Goal: Navigation & Orientation: Find specific page/section

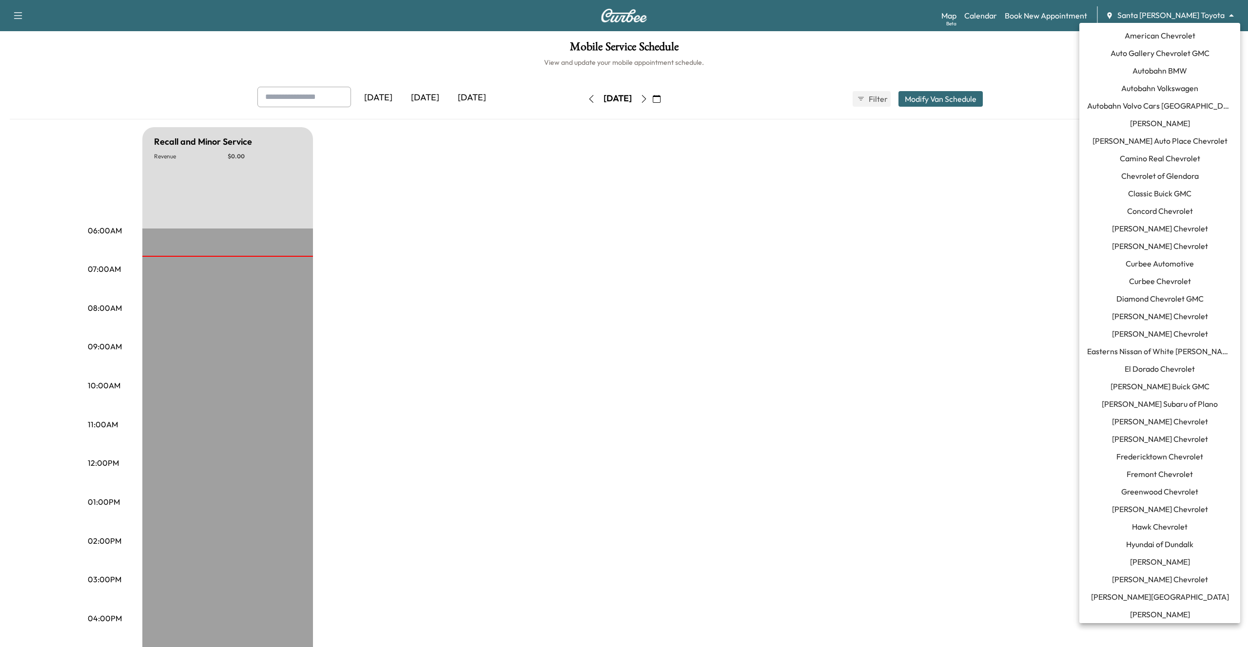
click at [1174, 20] on body "Support Log Out Map Beta Calendar Book New Appointment Santa [PERSON_NAME] Toyo…" at bounding box center [624, 323] width 1248 height 647
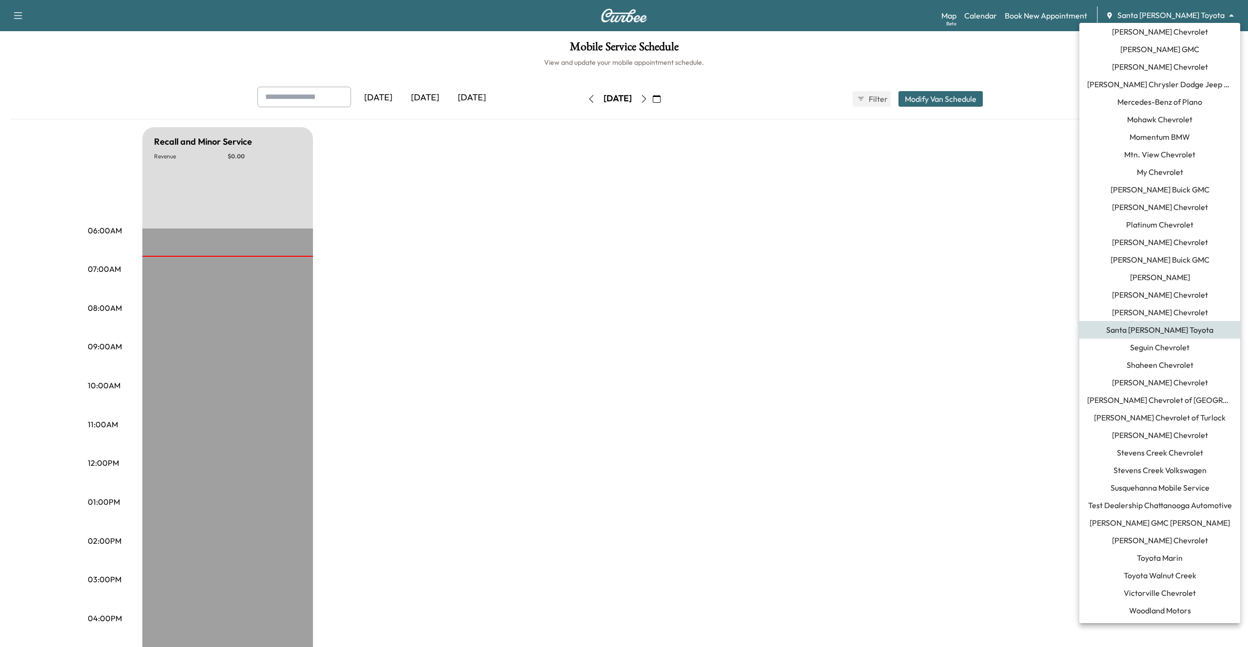
scroll to position [588, 0]
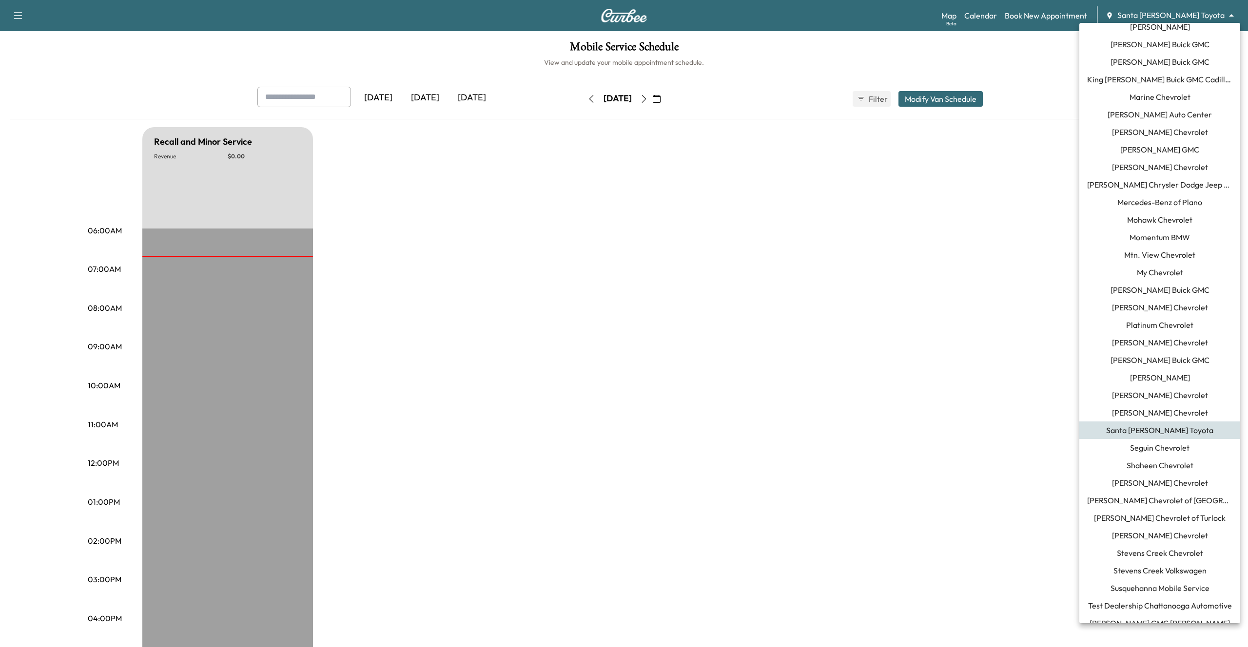
click at [1158, 76] on span "King [PERSON_NAME] Buick GMC Cadillac" at bounding box center [1159, 80] width 145 height 12
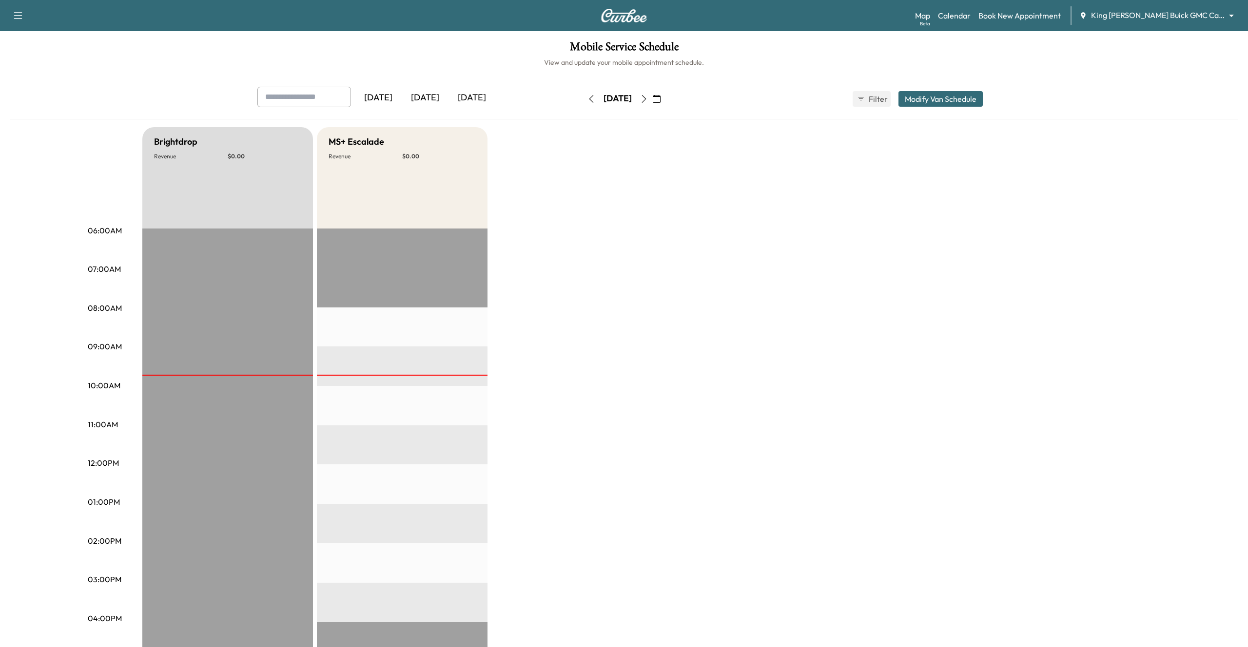
click at [587, 102] on icon "button" at bounding box center [591, 99] width 8 height 8
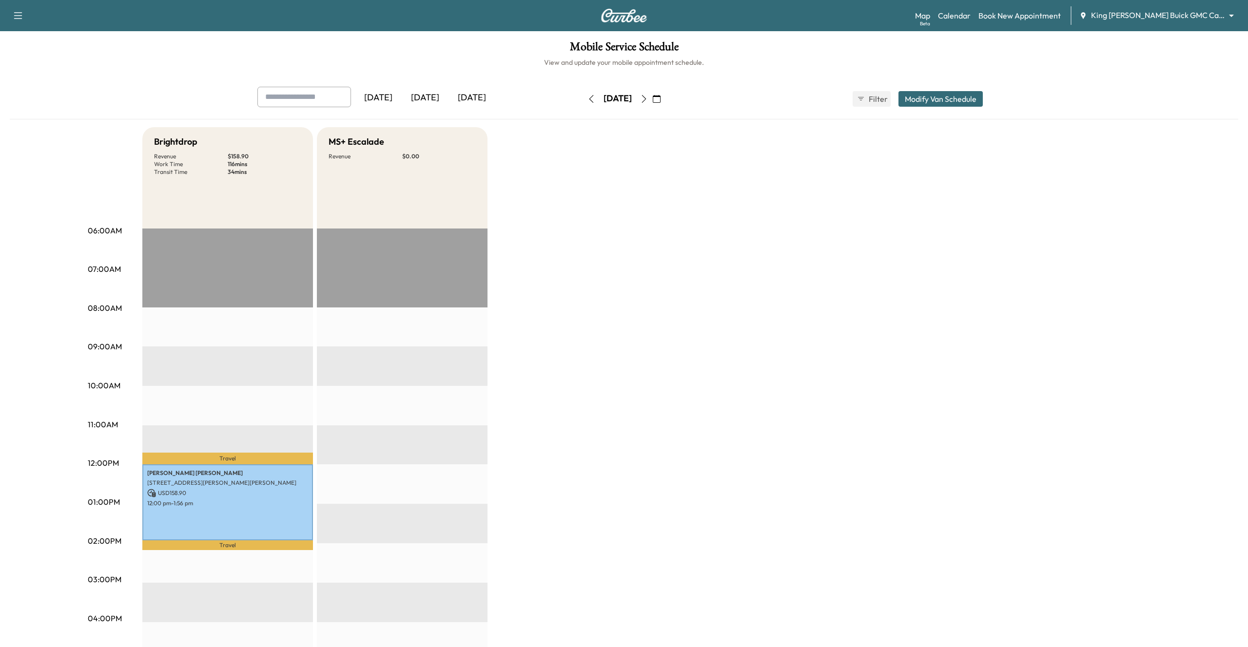
click at [587, 97] on icon "button" at bounding box center [591, 99] width 8 height 8
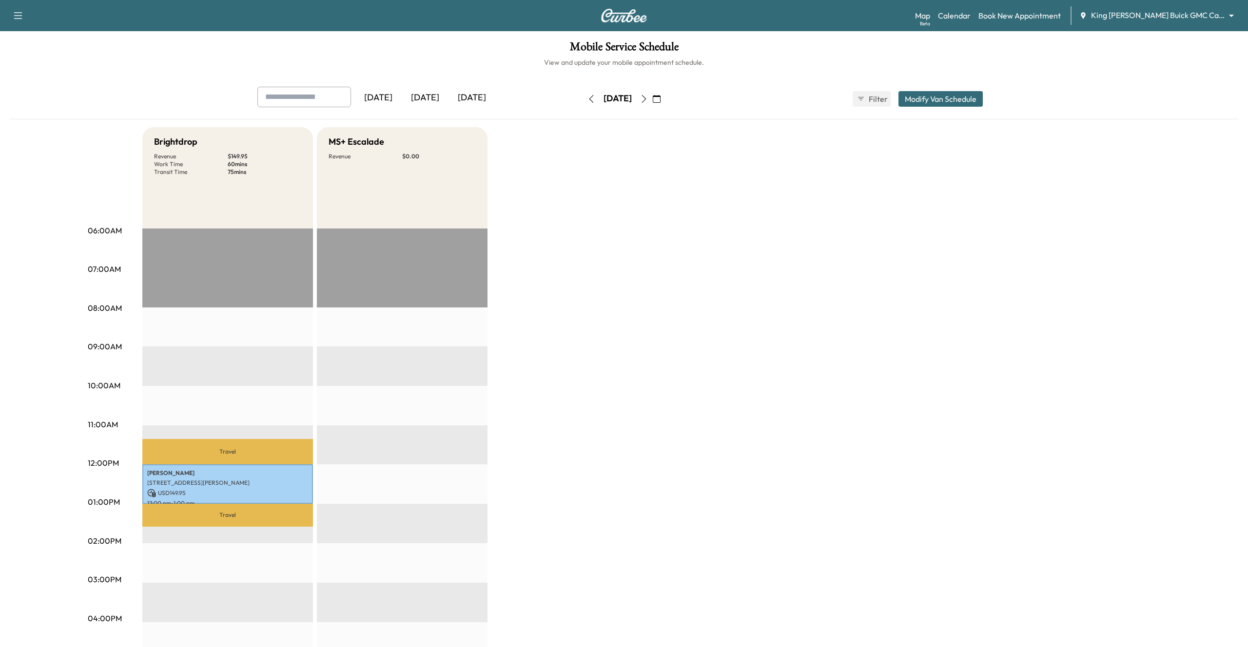
click at [587, 99] on icon "button" at bounding box center [591, 99] width 8 height 8
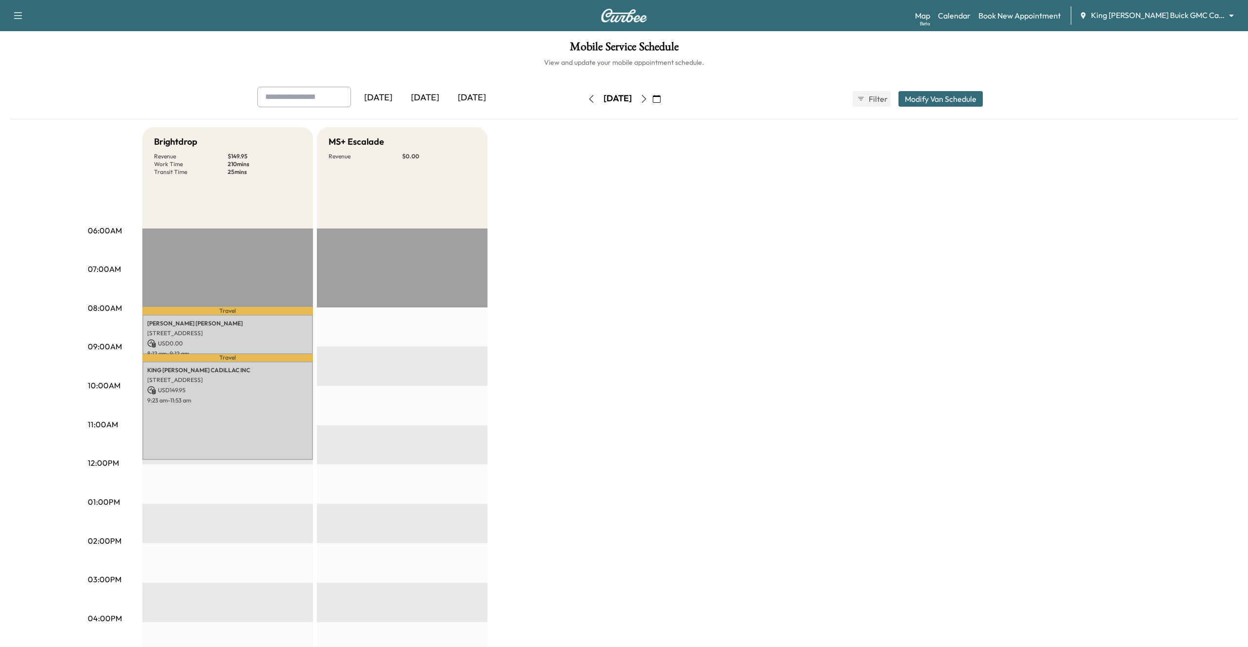
click at [587, 98] on icon "button" at bounding box center [591, 99] width 8 height 8
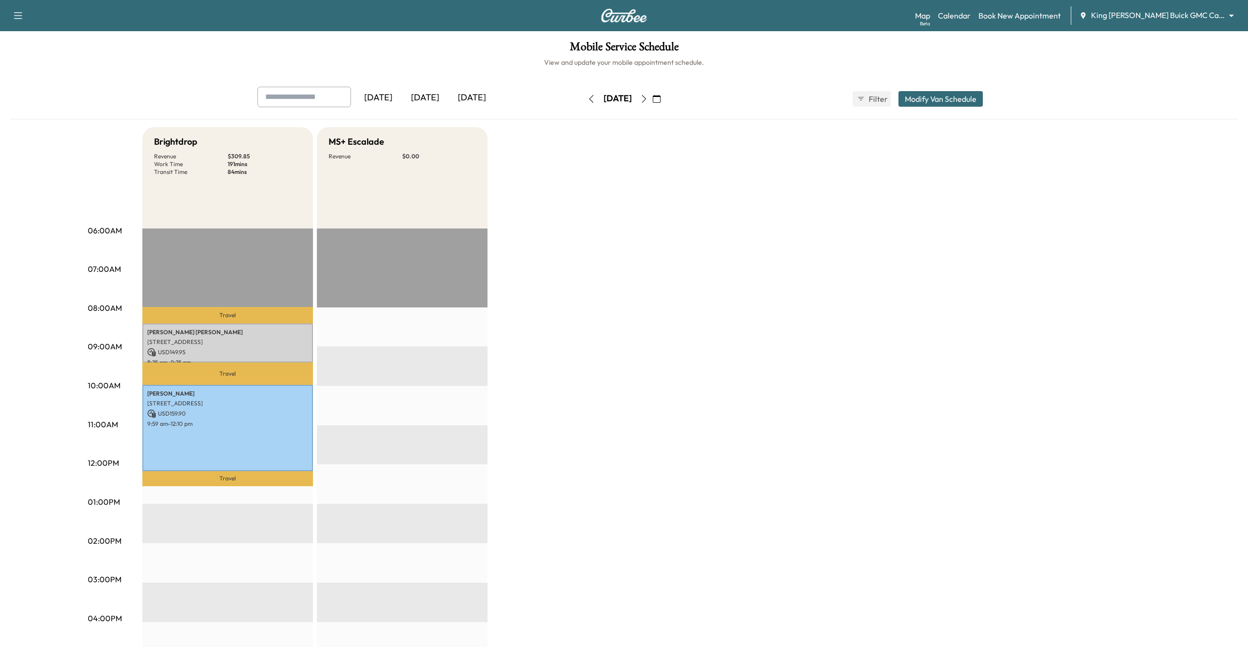
click at [587, 98] on icon "button" at bounding box center [591, 99] width 8 height 8
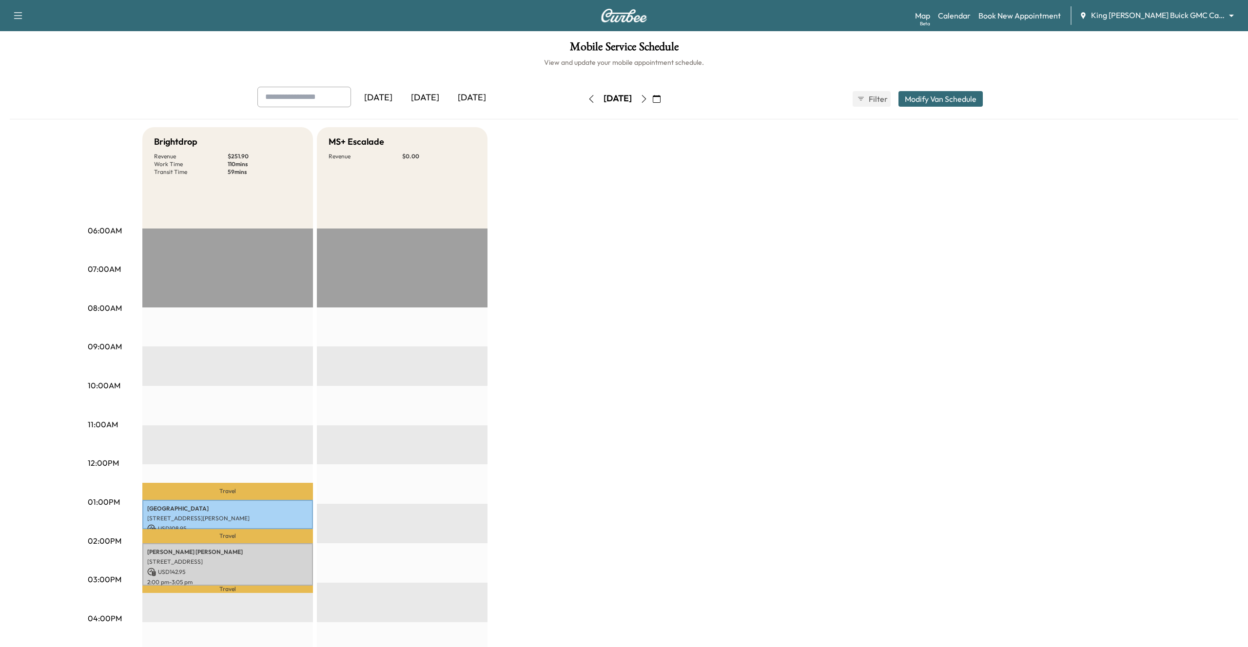
click at [648, 100] on icon "button" at bounding box center [644, 99] width 8 height 8
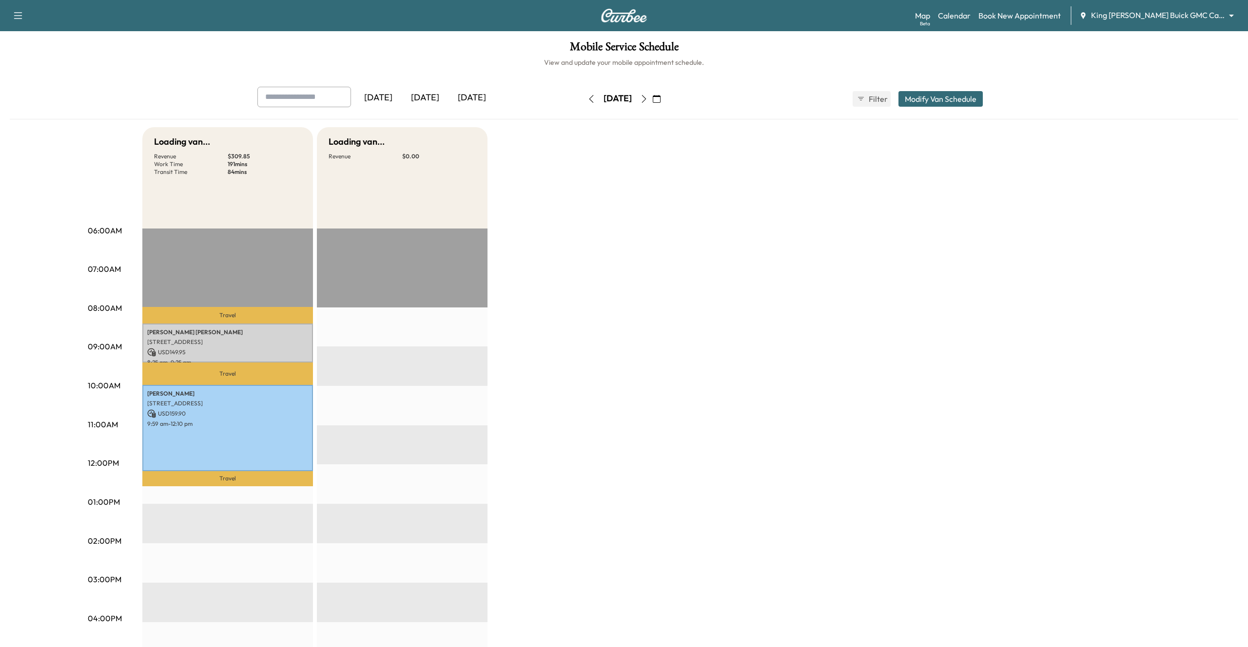
click at [648, 100] on icon "button" at bounding box center [644, 99] width 8 height 8
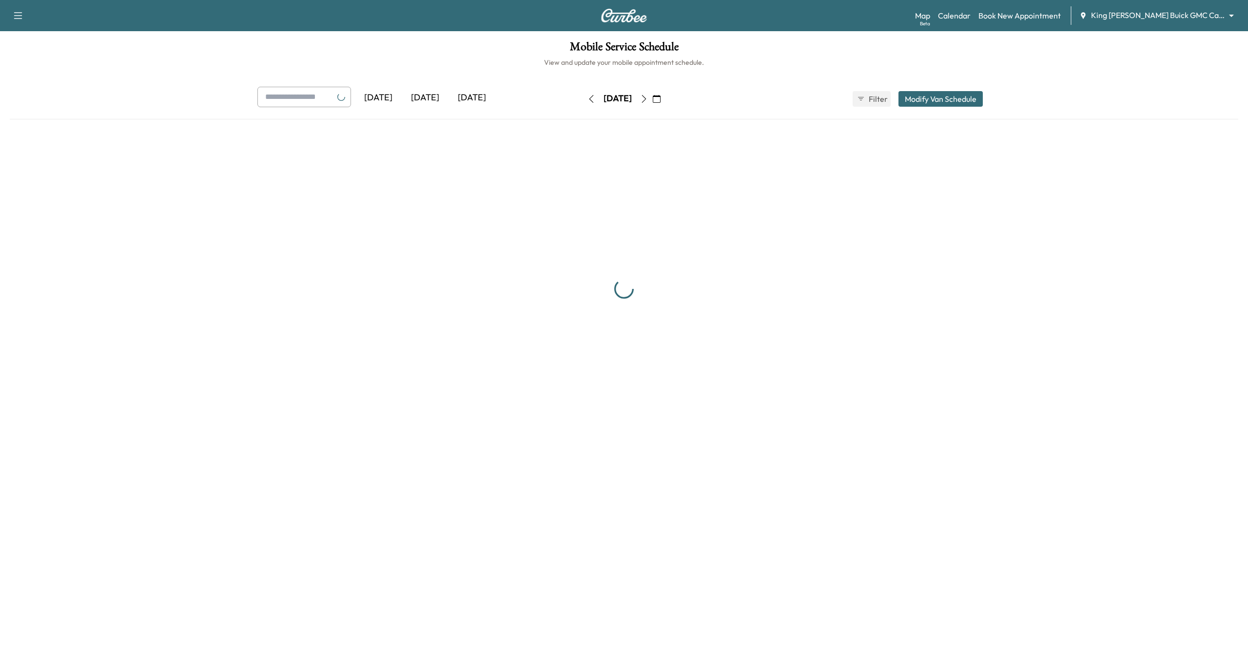
click at [648, 100] on icon "button" at bounding box center [644, 99] width 8 height 8
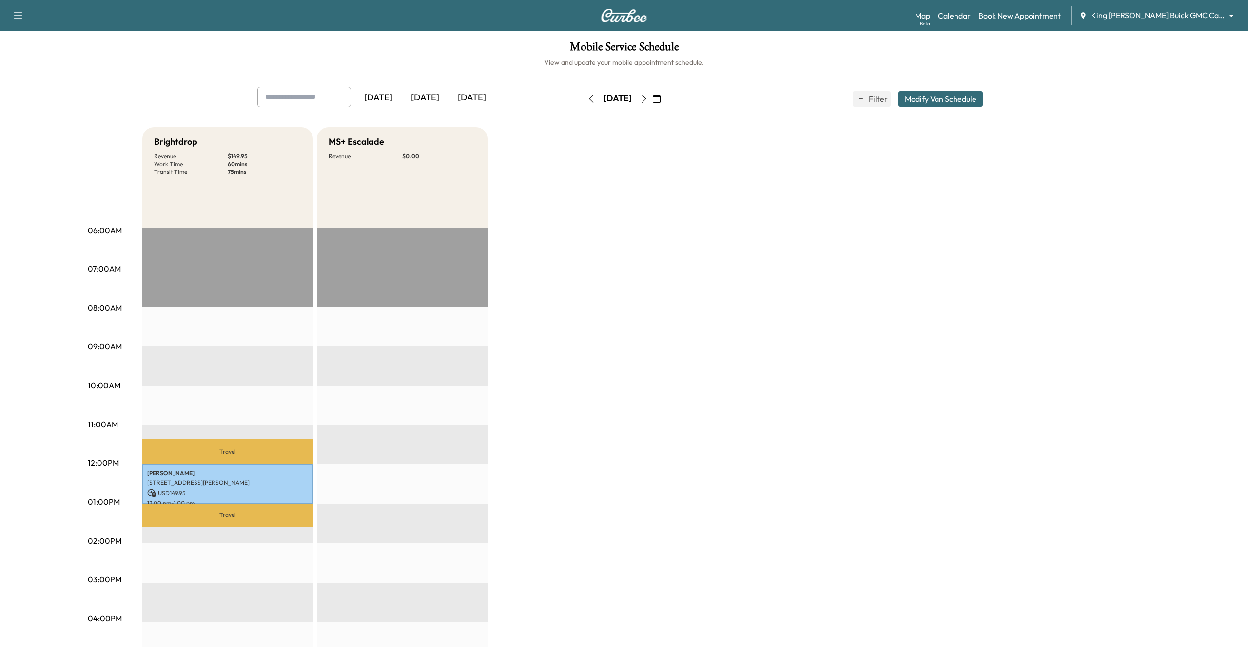
click at [648, 101] on icon "button" at bounding box center [644, 99] width 8 height 8
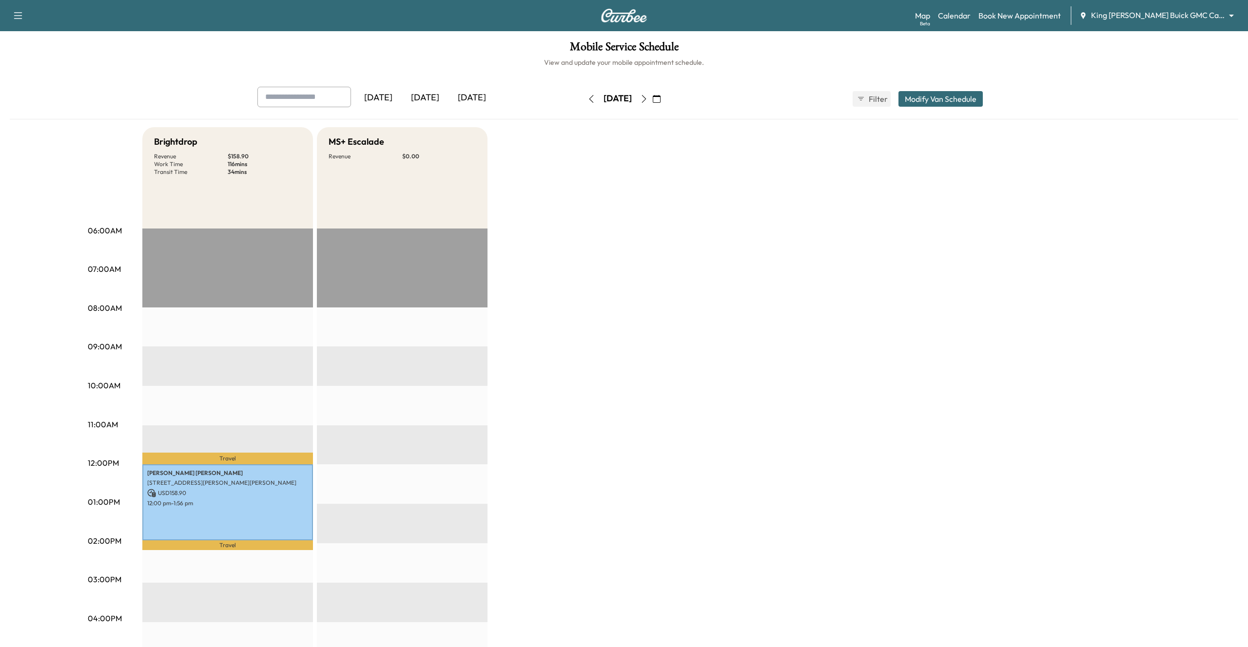
click at [648, 101] on icon "button" at bounding box center [644, 99] width 8 height 8
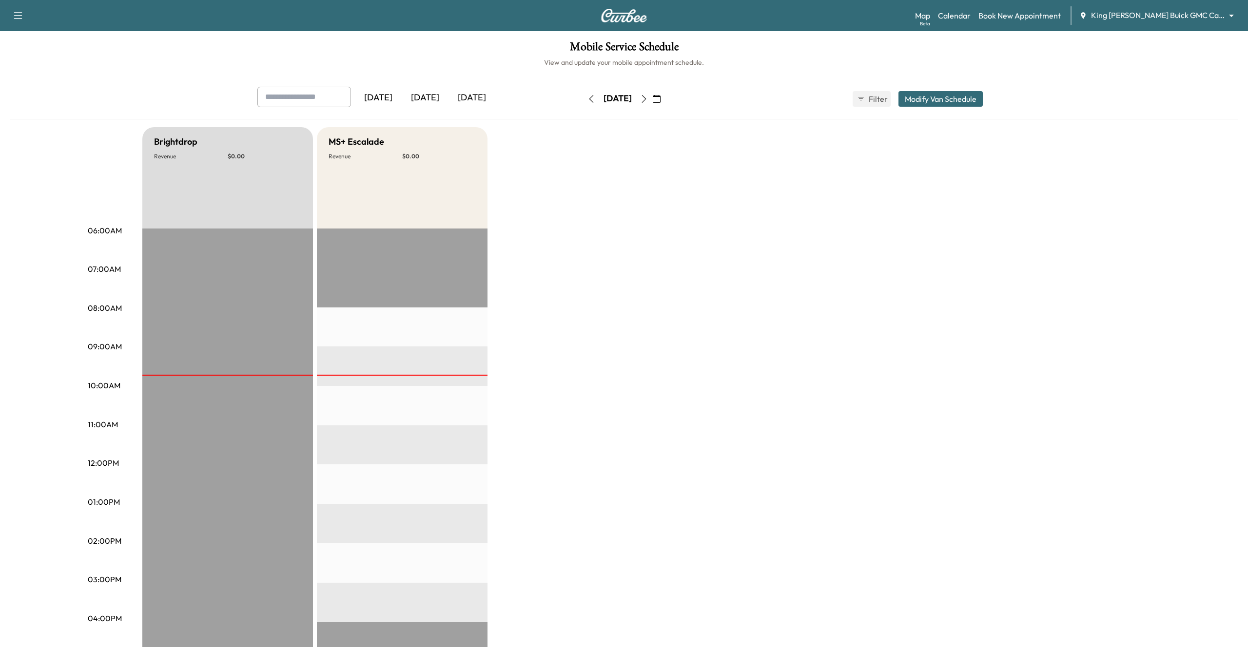
click at [648, 102] on icon "button" at bounding box center [644, 99] width 8 height 8
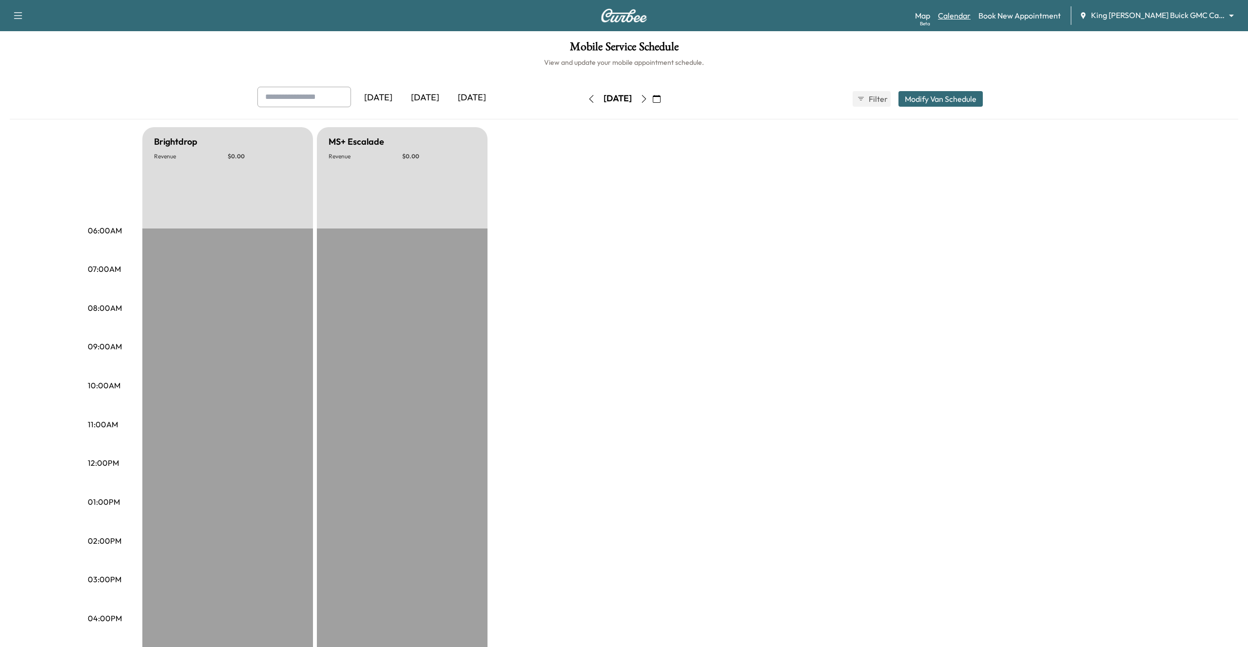
click at [970, 19] on link "Calendar" at bounding box center [954, 16] width 33 height 12
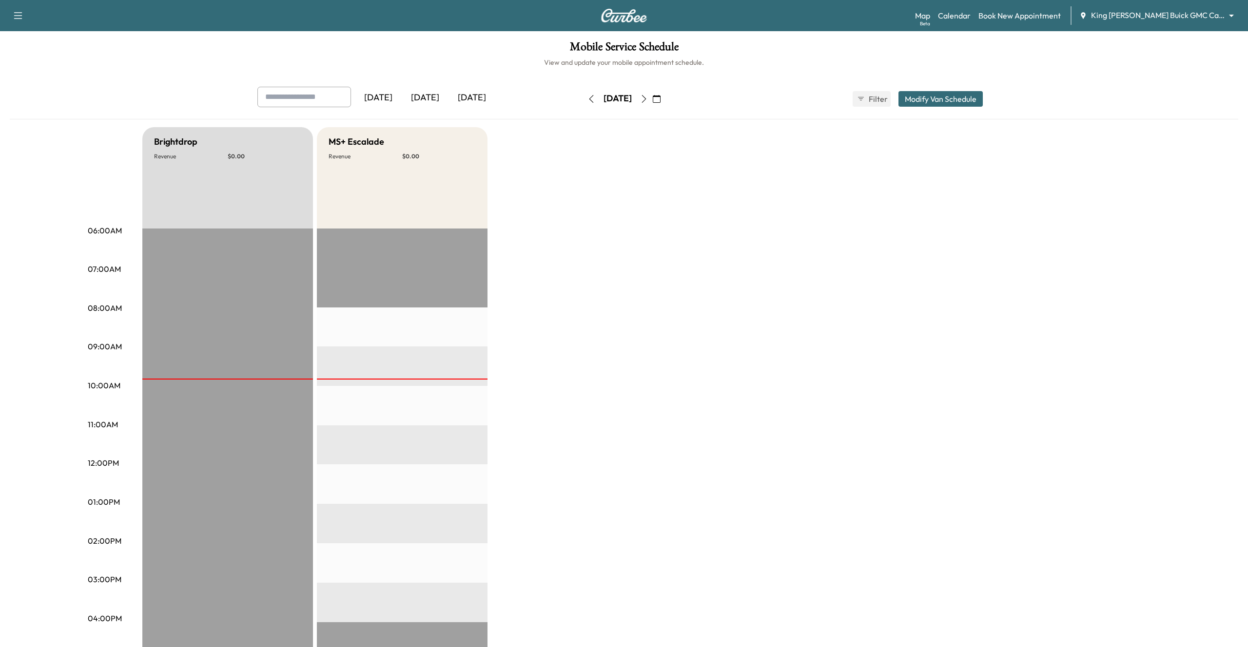
click at [648, 99] on icon "button" at bounding box center [644, 99] width 8 height 8
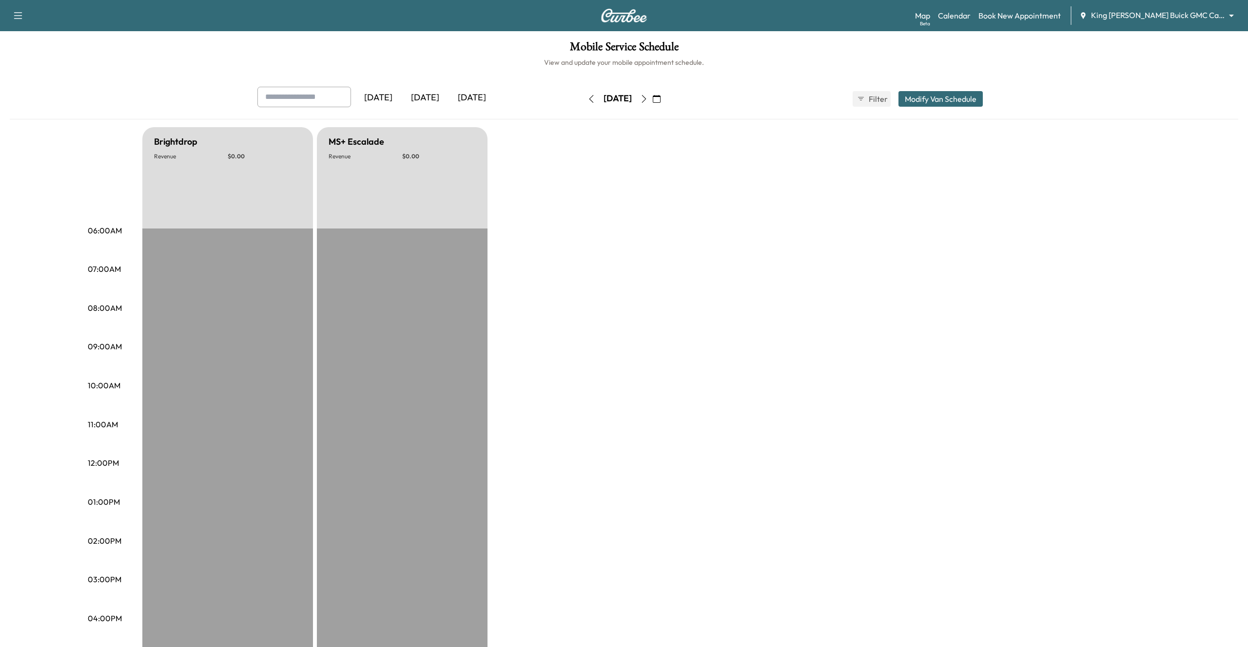
click at [646, 99] on icon "button" at bounding box center [644, 99] width 4 height 8
